Goal: Book appointment/travel/reservation

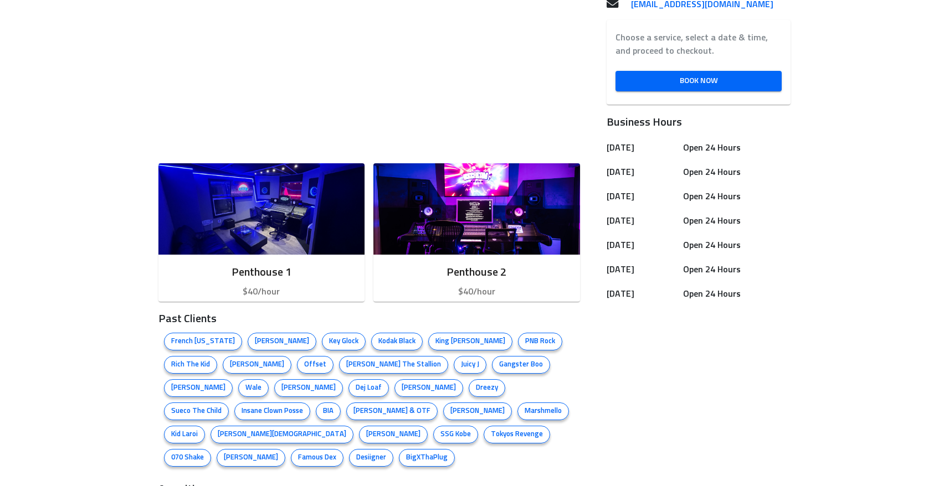
scroll to position [367, 0]
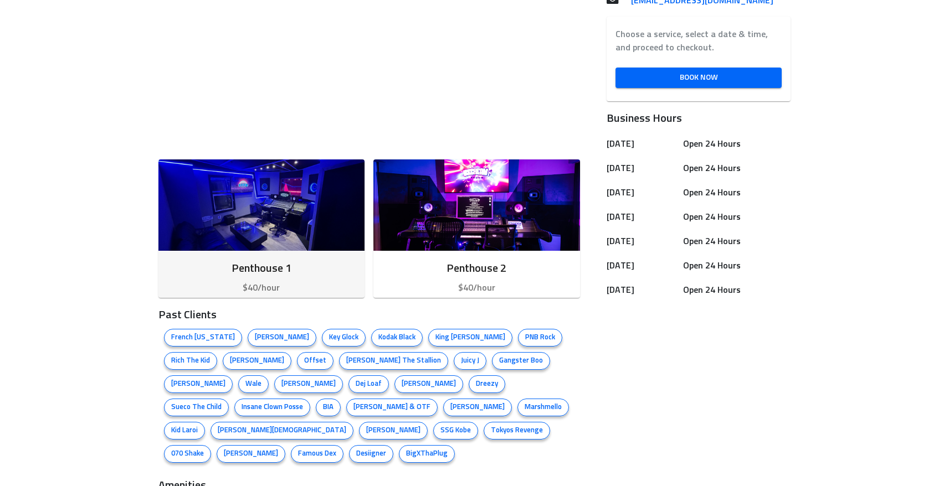
click at [292, 229] on img "button" at bounding box center [261, 205] width 207 height 91
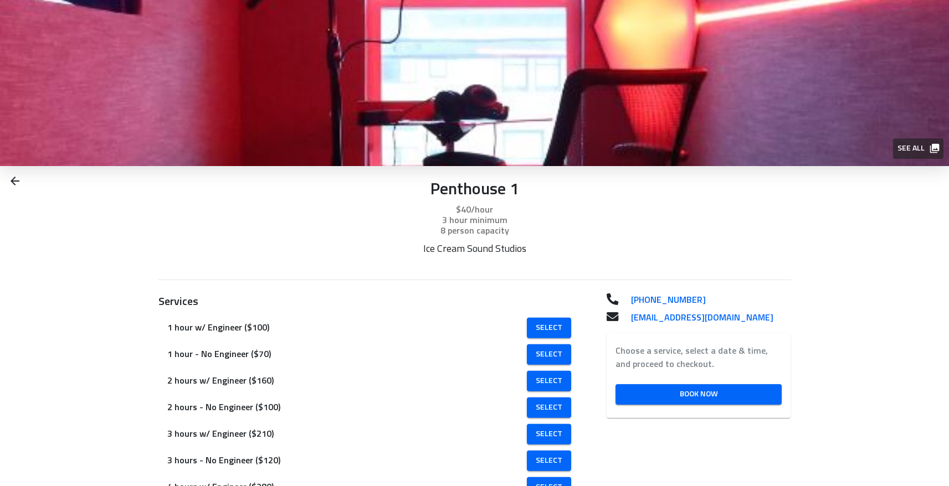
click at [22, 183] on div "Penthouse 1 $40/hour 3 hour minimum 8 person capacity Ice Cream Sound Studios" at bounding box center [474, 227] width 949 height 123
click at [13, 182] on icon at bounding box center [14, 181] width 13 height 13
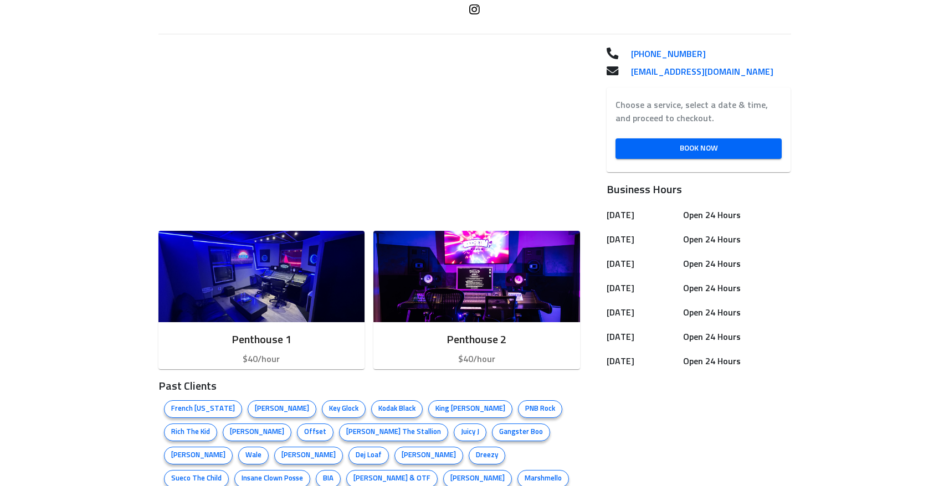
scroll to position [421, 0]
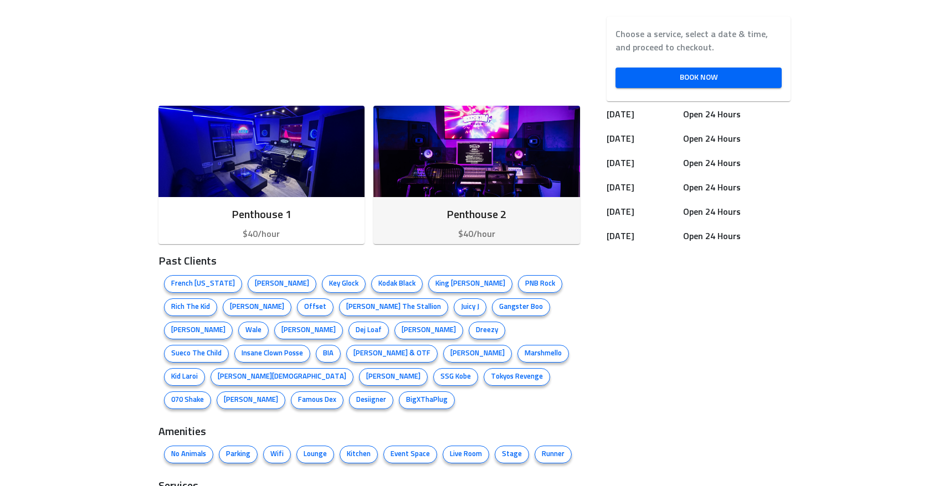
click at [515, 191] on img "button" at bounding box center [476, 151] width 207 height 91
